Goal: Check status: Check status

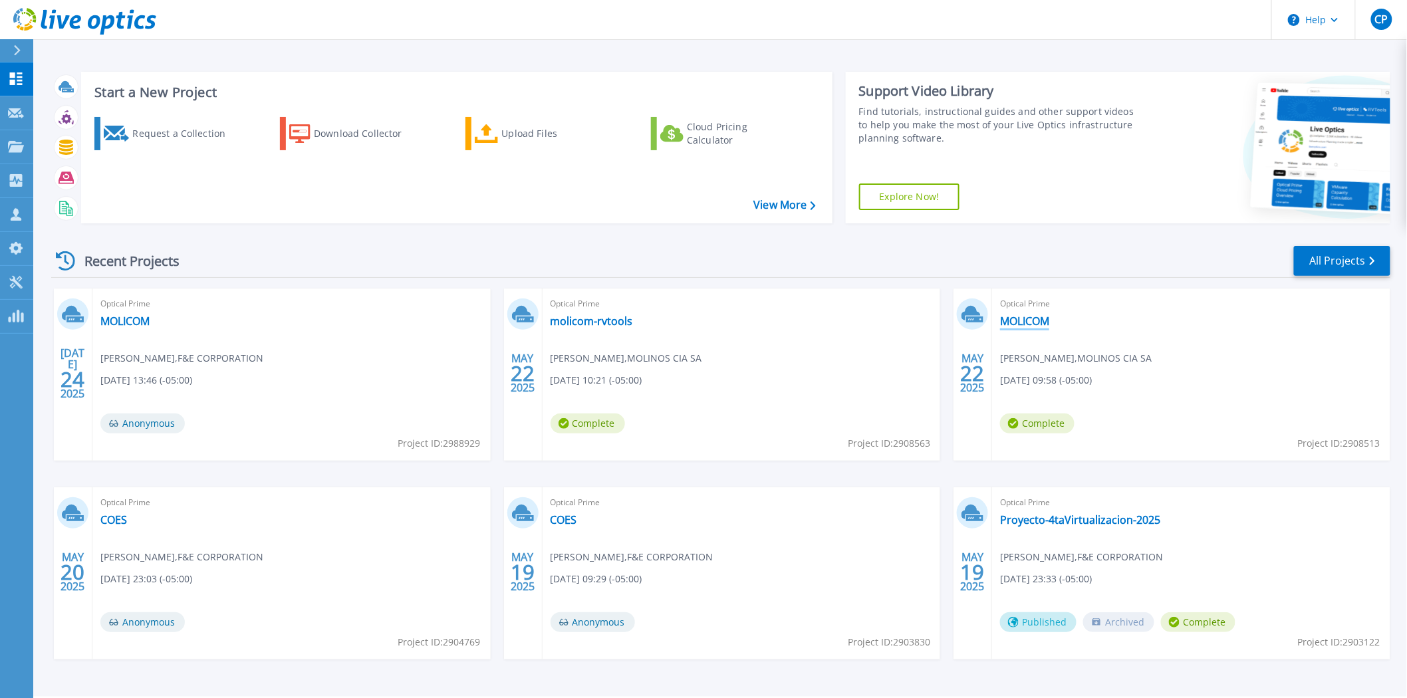
click at [1033, 315] on link "MOLICOM" at bounding box center [1024, 321] width 49 height 13
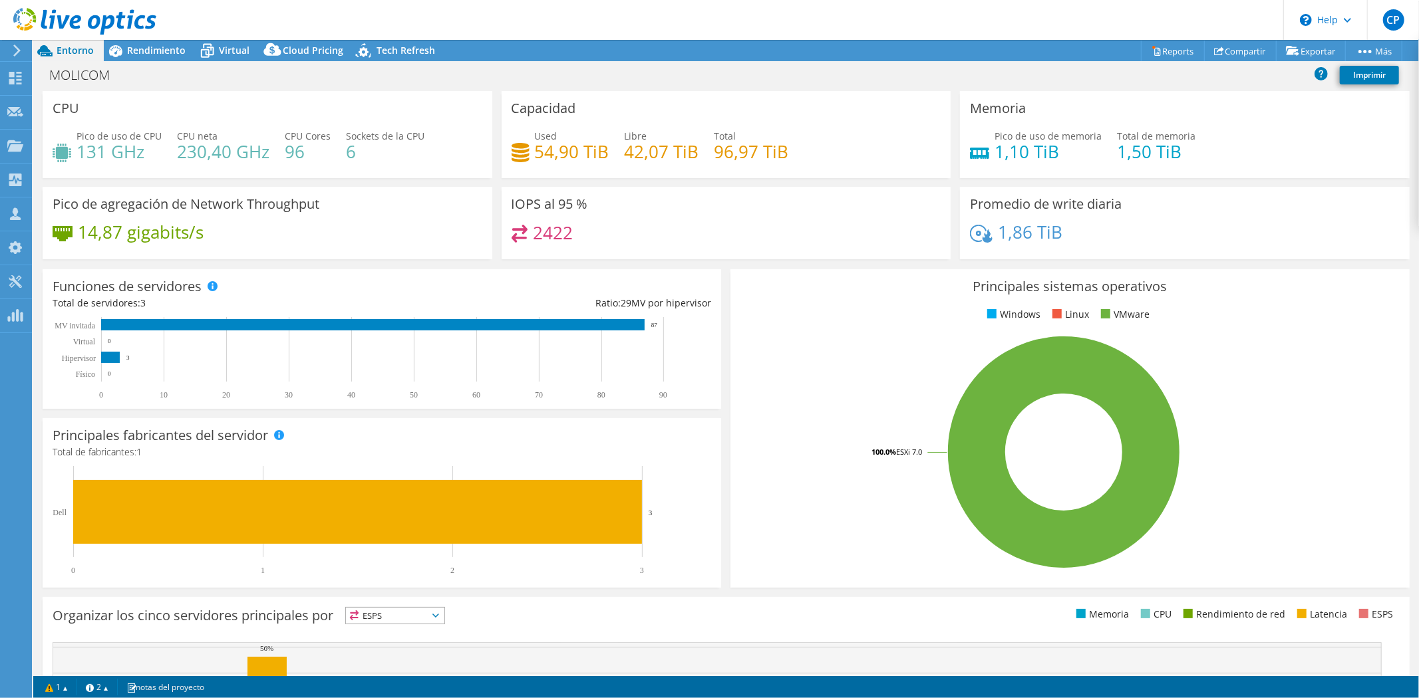
select select "USD"
select select "USEast"
click at [149, 50] on span "Rendimiento" at bounding box center [156, 50] width 59 height 13
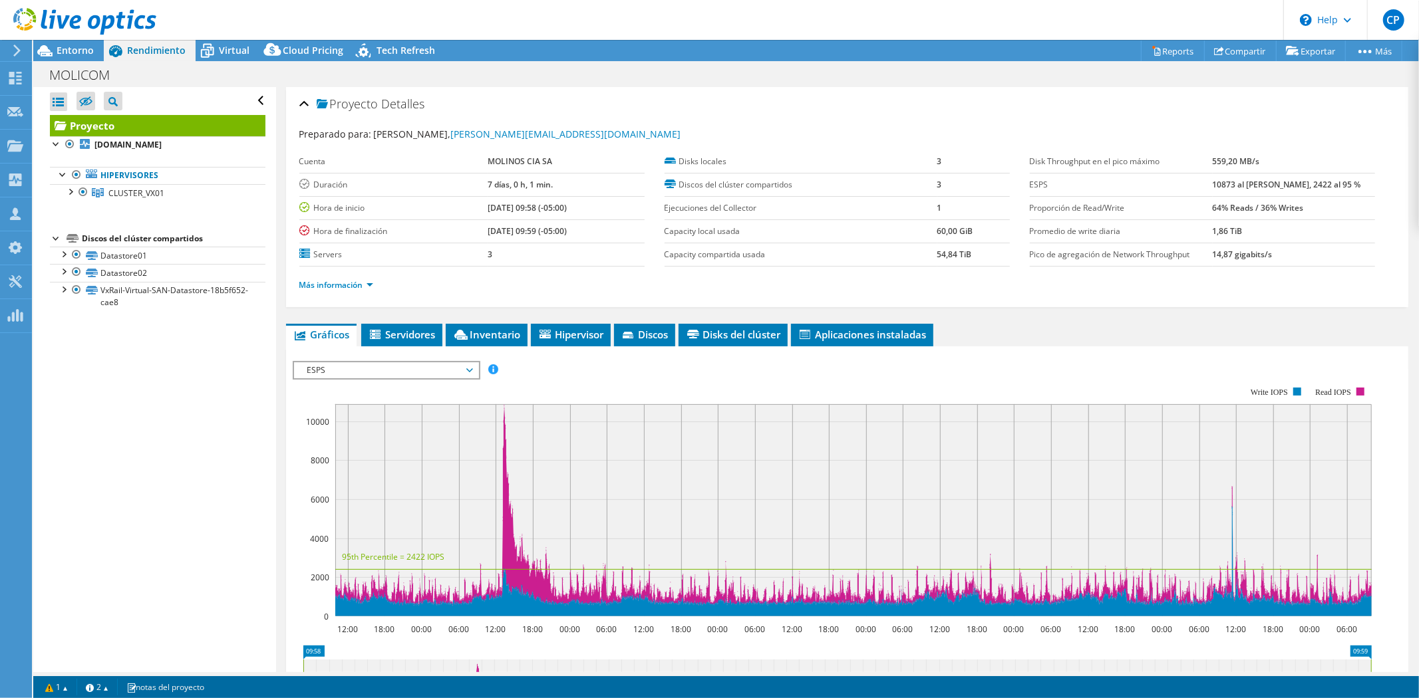
drag, startPoint x: 1209, startPoint y: 184, endPoint x: 1272, endPoint y: 193, distance: 63.2
click at [1316, 192] on tr "ESPS 10873 al [PERSON_NAME], 2422 al 95 %" at bounding box center [1202, 184] width 345 height 23
